Goal: Transaction & Acquisition: Obtain resource

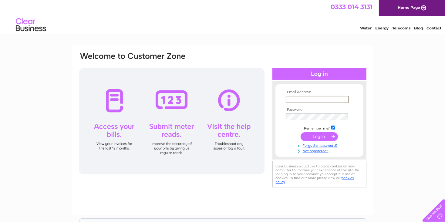
click at [310, 98] on input "text" at bounding box center [317, 99] width 63 height 7
type input "f"
type input "jh@finianfarming.co.uk"
click at [308, 113] on td at bounding box center [319, 116] width 70 height 10
click at [312, 135] on input "submit" at bounding box center [319, 136] width 37 height 8
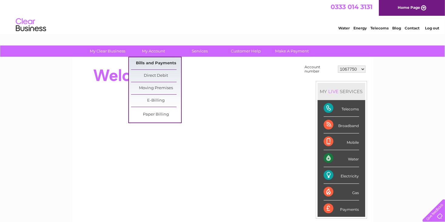
click at [155, 62] on link "Bills and Payments" at bounding box center [156, 63] width 50 height 12
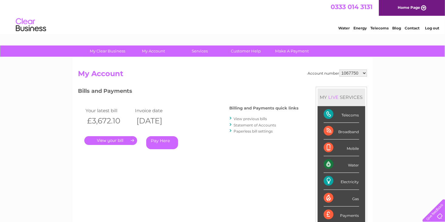
click at [364, 73] on select "1067750 30305974 30305975 30305976 30305977" at bounding box center [354, 72] width 28 height 7
select select "30305974"
click at [340, 69] on select "1067750 30305974 30305975 30305976 30305977" at bounding box center [354, 72] width 28 height 7
click at [123, 139] on link "." at bounding box center [110, 140] width 53 height 9
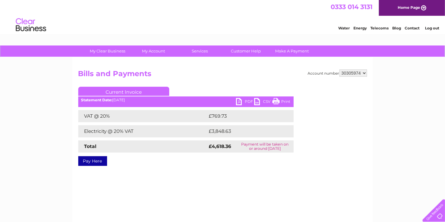
click at [246, 100] on link "PDF" at bounding box center [245, 102] width 18 height 9
click at [364, 73] on select "1067750 30305974 30305975 30305976 30305977" at bounding box center [354, 72] width 28 height 7
select select "30305975"
click at [340, 69] on select "1067750 30305974 30305975 30305976 30305977" at bounding box center [354, 72] width 28 height 7
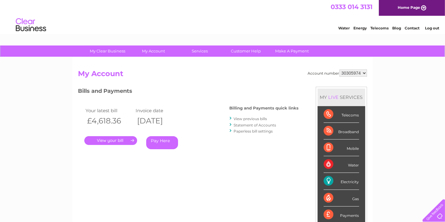
click at [350, 73] on select "1067750 30305974 30305975 30305976 30305977" at bounding box center [354, 72] width 28 height 7
select select "30305975"
click at [340, 69] on select "1067750 30305974 30305975 30305976 30305977" at bounding box center [354, 72] width 28 height 7
click at [119, 140] on link "." at bounding box center [110, 140] width 53 height 9
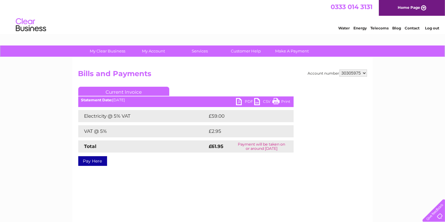
click at [247, 100] on link "PDF" at bounding box center [245, 102] width 18 height 9
click at [364, 73] on select "1067750 30305974 30305975 30305976 30305977" at bounding box center [354, 72] width 28 height 7
select select "30305976"
click at [340, 69] on select "1067750 30305974 30305975 30305976 30305977" at bounding box center [354, 72] width 28 height 7
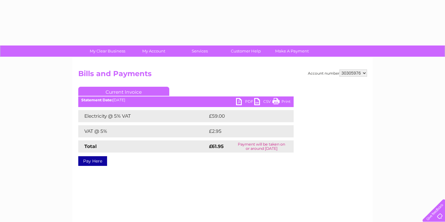
select select "30305976"
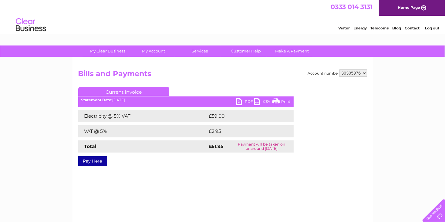
click at [364, 73] on select "1067750 30305974 30305975 30305976 30305977" at bounding box center [354, 72] width 28 height 7
click at [340, 69] on select "1067750 30305974 30305975 30305976 30305977" at bounding box center [354, 72] width 28 height 7
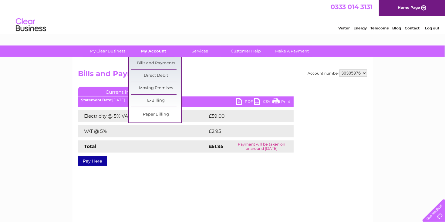
click at [161, 47] on link "My Account" at bounding box center [154, 51] width 50 height 11
click at [159, 60] on link "Bills and Payments" at bounding box center [156, 63] width 50 height 12
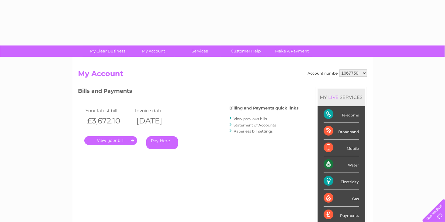
drag, startPoint x: 363, startPoint y: 73, endPoint x: 365, endPoint y: 76, distance: 4.4
click at [363, 73] on select "1067750 30305974 30305975 30305976 30305977" at bounding box center [354, 72] width 28 height 7
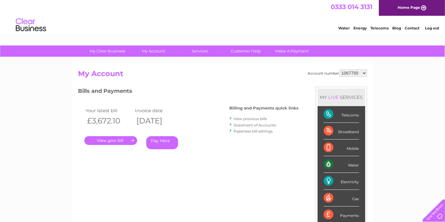
select select "30305976"
click at [340, 69] on select "1067750 30305974 30305975 30305976 30305977" at bounding box center [354, 72] width 28 height 7
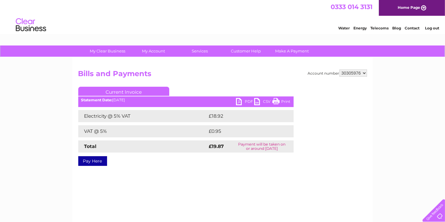
click at [248, 100] on link "PDF" at bounding box center [245, 102] width 18 height 9
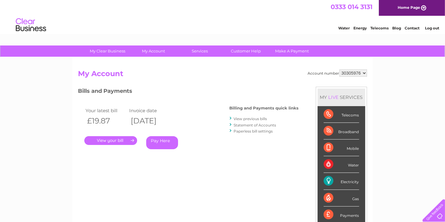
click at [364, 74] on select "1067750 30305974 30305975 30305976 30305977" at bounding box center [354, 72] width 28 height 7
select select "30305977"
click at [340, 69] on select "1067750 30305974 30305975 30305976 30305977" at bounding box center [354, 72] width 28 height 7
click at [99, 140] on link "." at bounding box center [110, 140] width 53 height 9
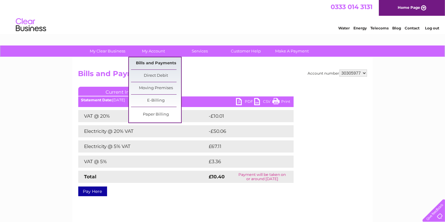
click at [154, 60] on link "Bills and Payments" at bounding box center [156, 63] width 50 height 12
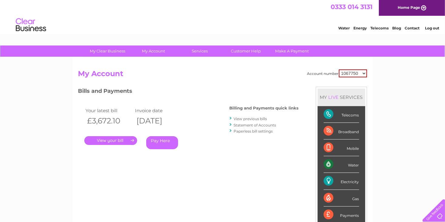
drag, startPoint x: 364, startPoint y: 73, endPoint x: 362, endPoint y: 76, distance: 3.7
click at [364, 73] on select "1067750 30305974 30305975 30305976 30305977" at bounding box center [353, 73] width 28 height 8
select select "30305977"
click at [339, 69] on select "1067750 30305974 30305975 30305976 30305977" at bounding box center [353, 73] width 28 height 8
click at [96, 139] on link "." at bounding box center [110, 140] width 53 height 9
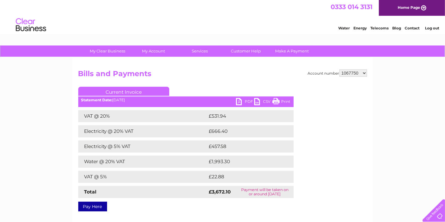
drag, startPoint x: 363, startPoint y: 72, endPoint x: 364, endPoint y: 75, distance: 3.9
click at [364, 72] on select "1067750 30305974 30305975 30305976 30305977" at bounding box center [354, 72] width 28 height 7
select select "30305977"
click at [340, 69] on select "1067750 30305974 30305975 30305976 30305977" at bounding box center [354, 72] width 28 height 7
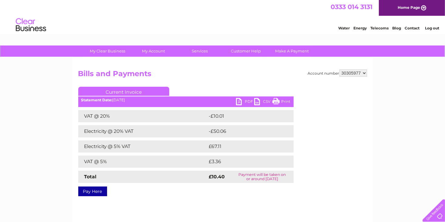
click at [248, 99] on link "PDF" at bounding box center [245, 102] width 18 height 9
